Goal: Task Accomplishment & Management: Use online tool/utility

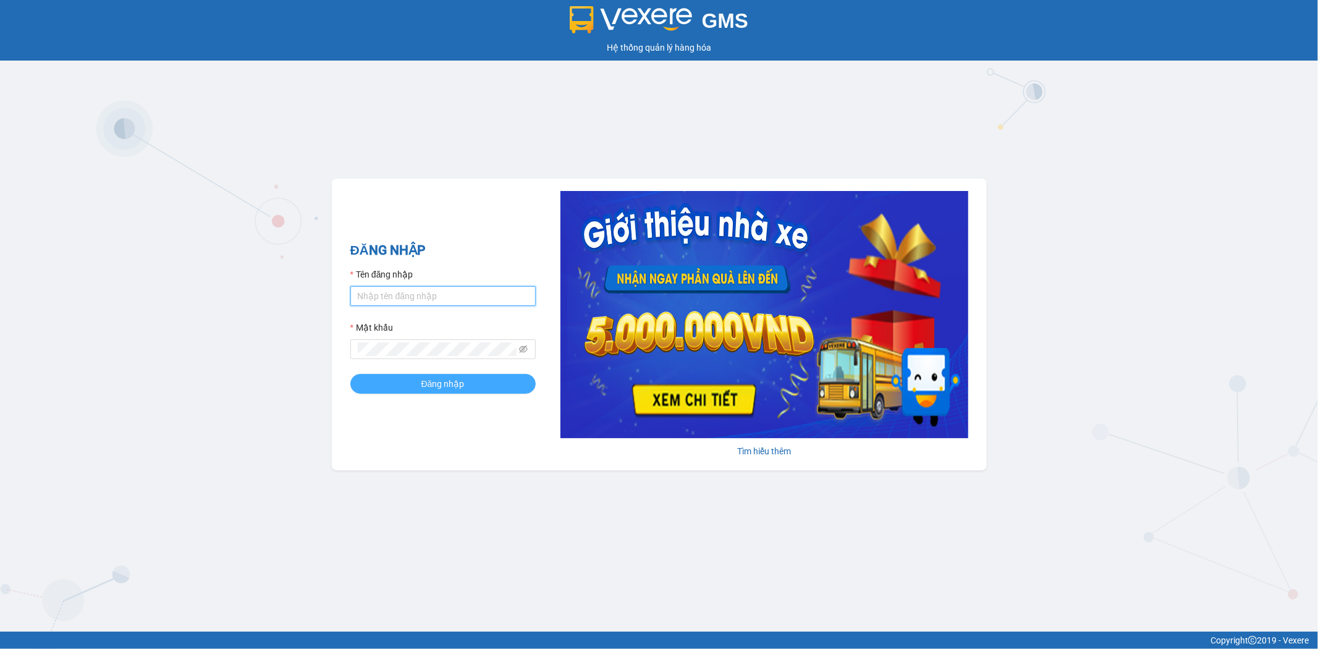
type input "tuanhung.vtp"
click at [428, 380] on span "Đăng nhập" at bounding box center [443, 384] width 43 height 14
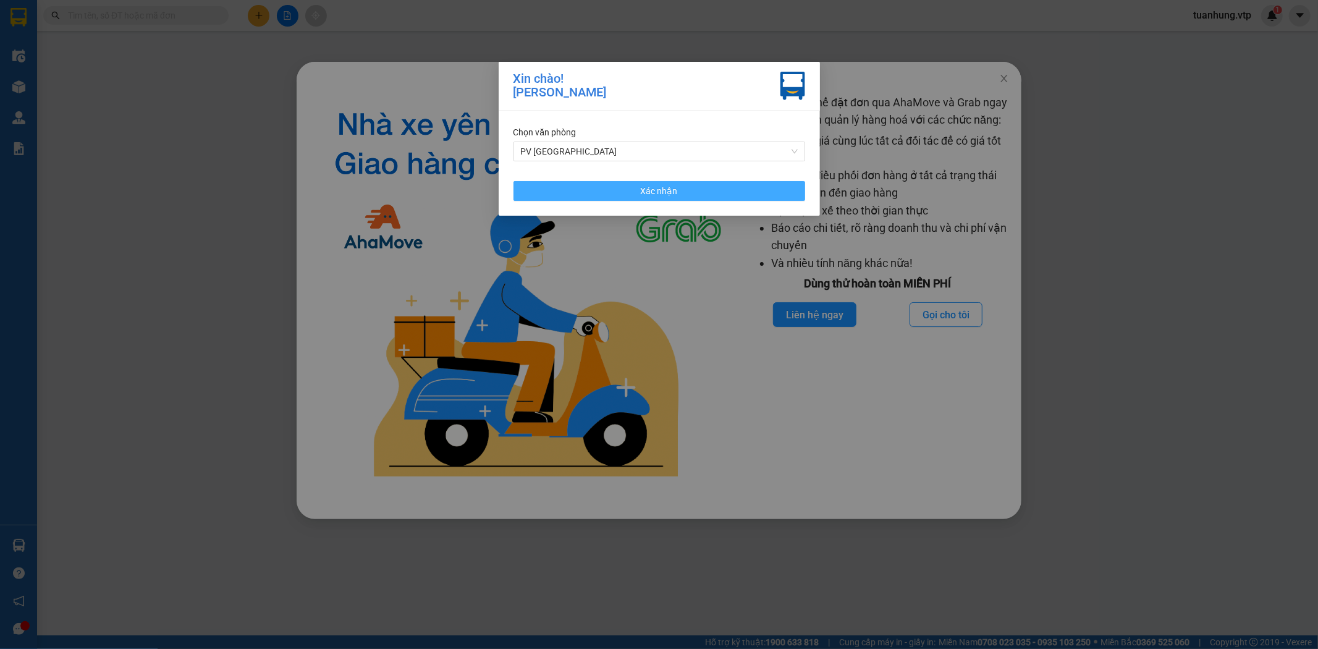
click at [684, 190] on button "Xác nhận" at bounding box center [660, 191] width 292 height 20
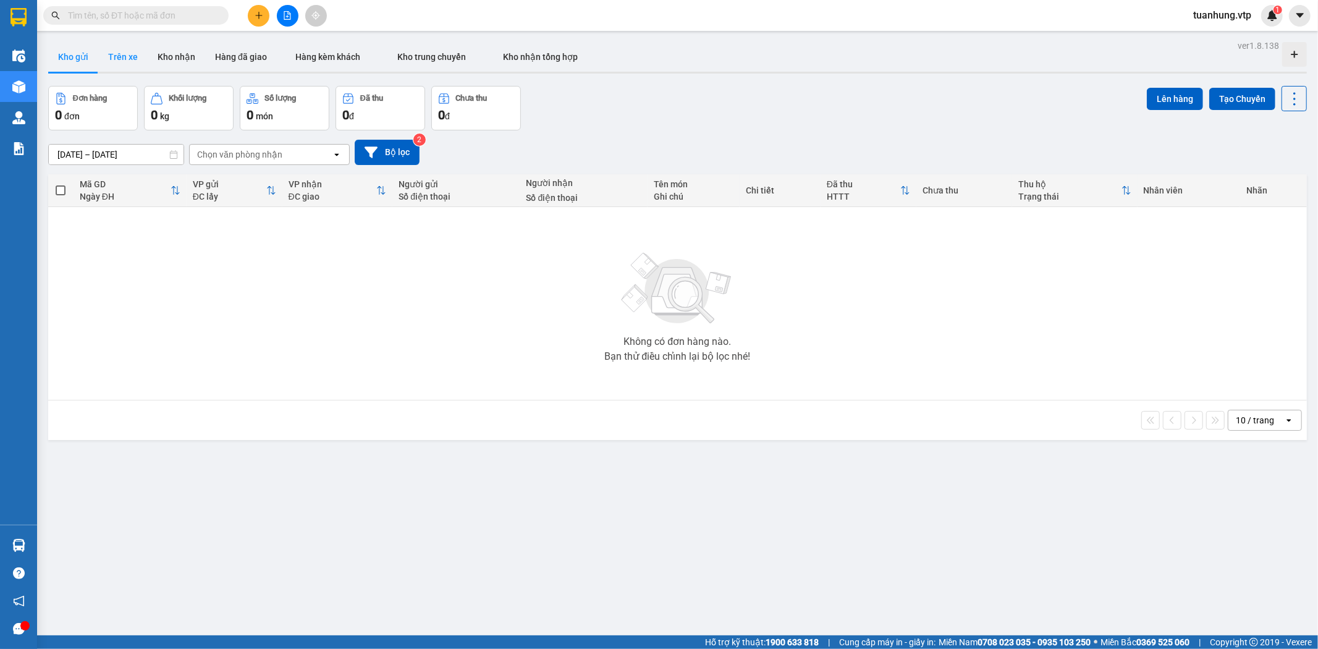
click at [121, 59] on button "Trên xe" at bounding box center [122, 57] width 49 height 30
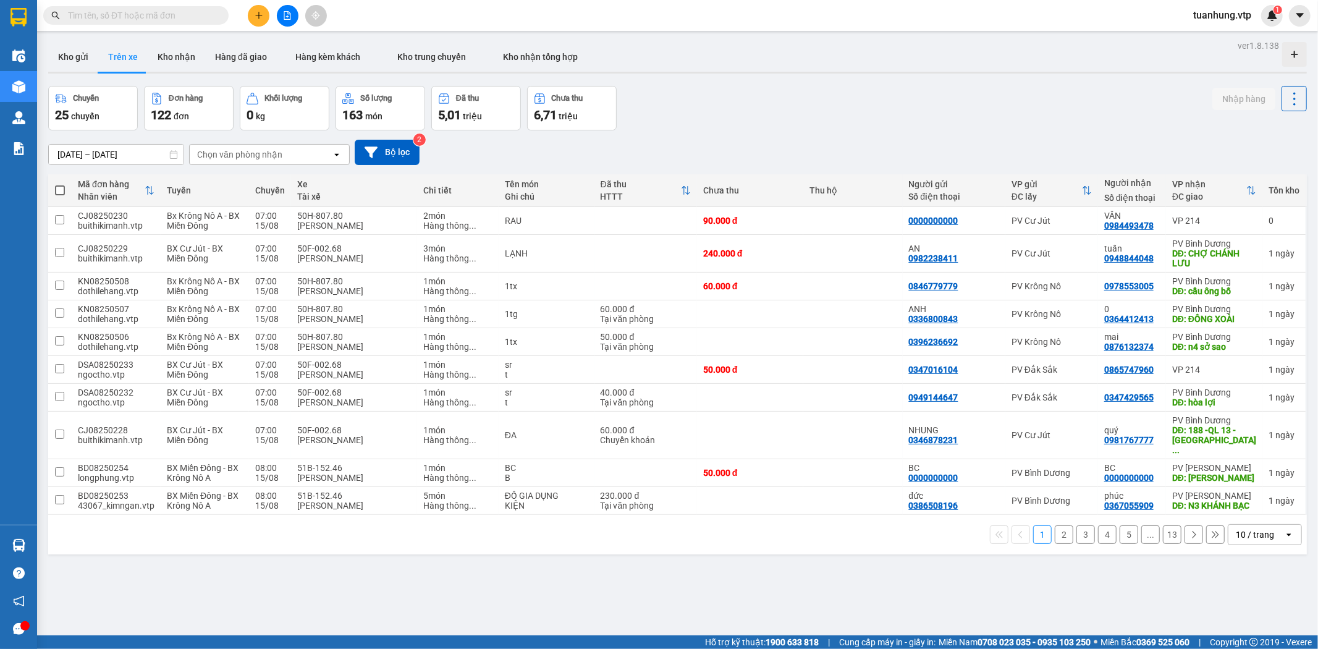
click at [337, 155] on icon at bounding box center [336, 154] width 4 height 2
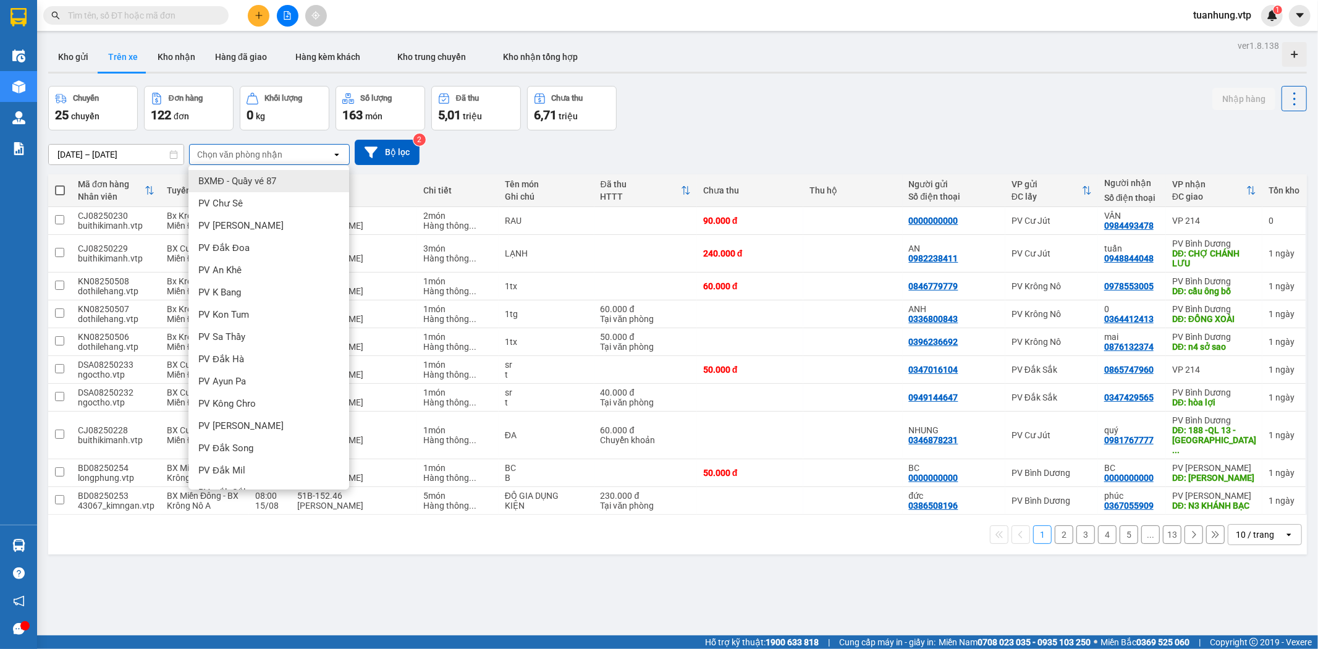
click at [282, 159] on div "Chọn văn phòng nhận" at bounding box center [261, 155] width 142 height 20
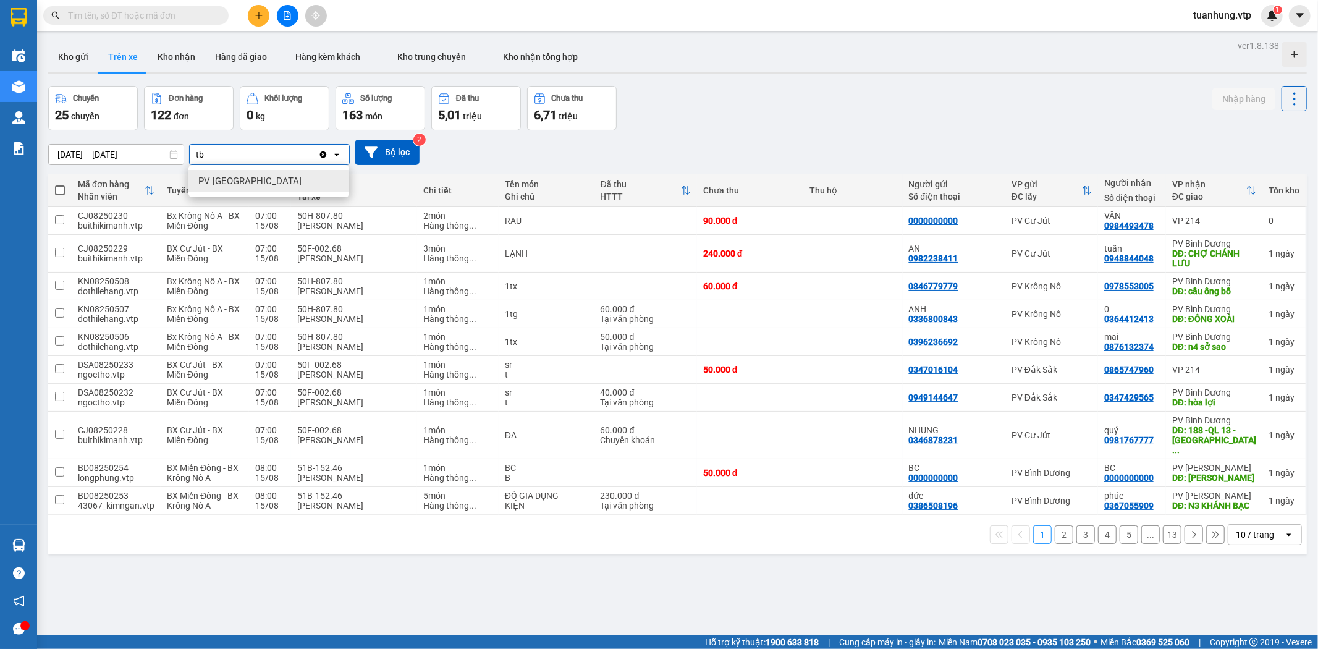
type input "tb"
click at [269, 180] on div "PV [GEOGRAPHIC_DATA]" at bounding box center [269, 181] width 161 height 22
